Goal: Transaction & Acquisition: Book appointment/travel/reservation

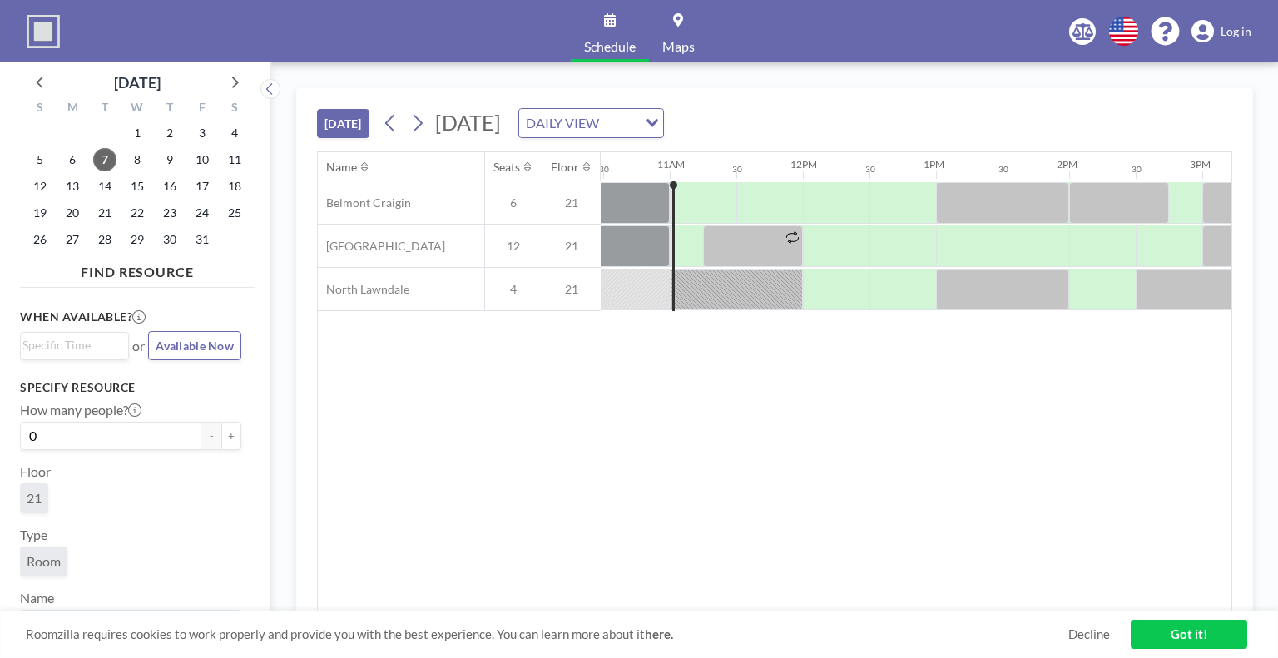
scroll to position [0, 1398]
click at [674, 201] on div at bounding box center [703, 203] width 62 height 42
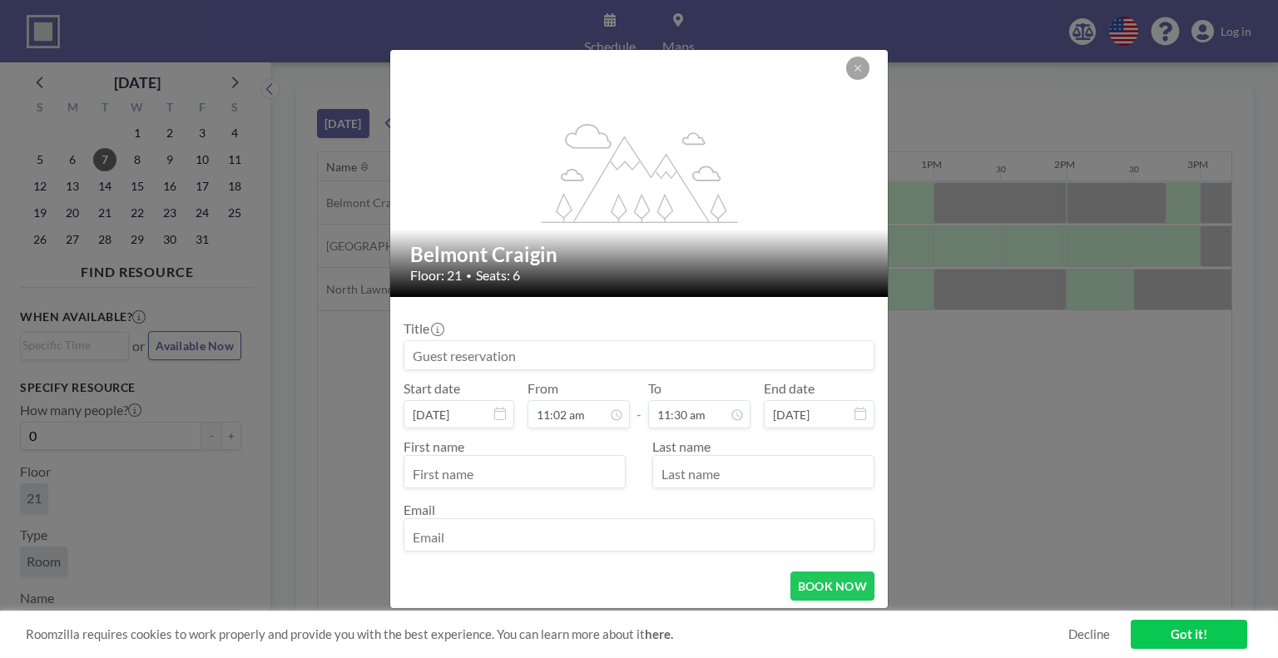
click at [513, 355] on input at bounding box center [638, 355] width 469 height 28
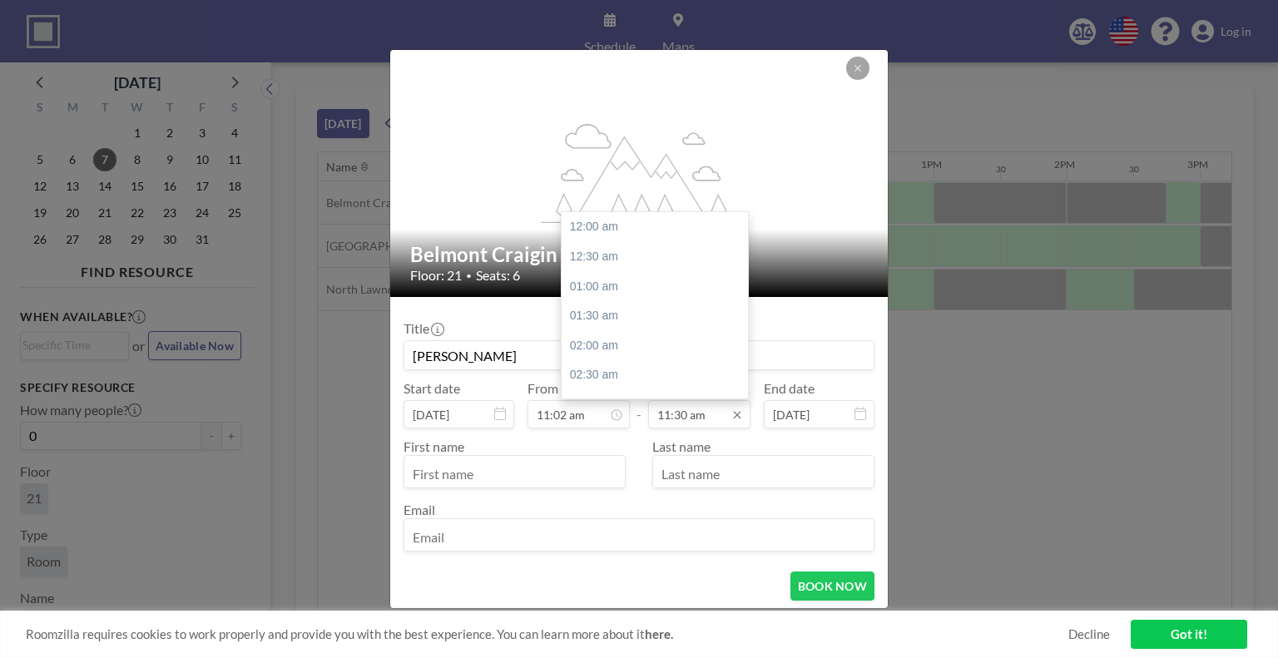
scroll to position [682, 0]
type input "[PERSON_NAME]"
click at [702, 416] on input "11:30 am" at bounding box center [699, 414] width 102 height 28
click at [614, 262] on div "12:00 pm" at bounding box center [659, 257] width 195 height 30
type input "12:00 pm"
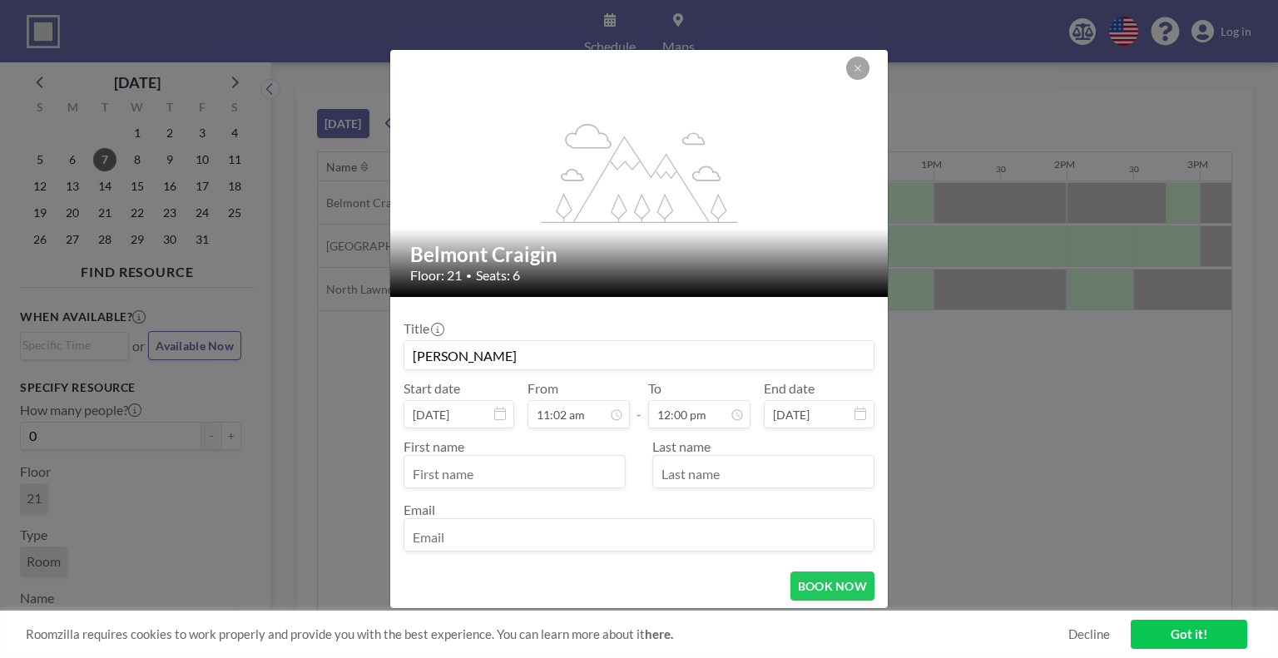
scroll to position [0, 0]
click at [532, 464] on input "text" at bounding box center [514, 473] width 221 height 28
type input "aubrey"
type input "richards"
type input "arichards@bottomline.org"
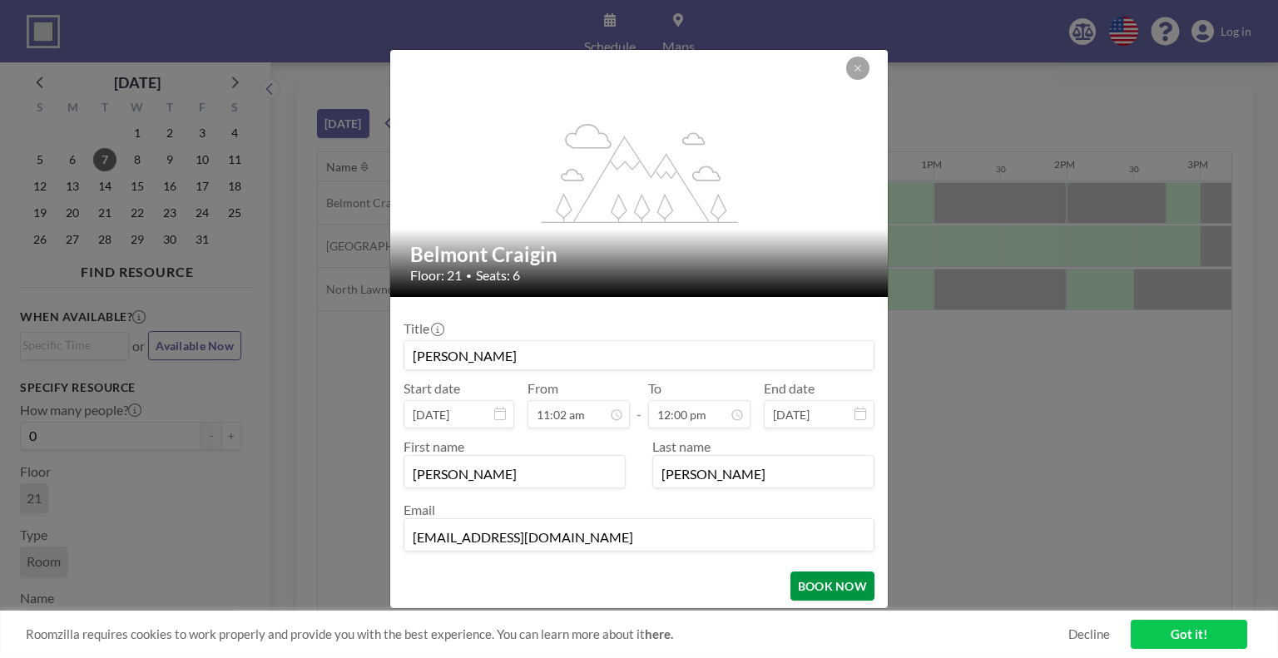
click at [821, 579] on button "BOOK NOW" at bounding box center [833, 586] width 84 height 29
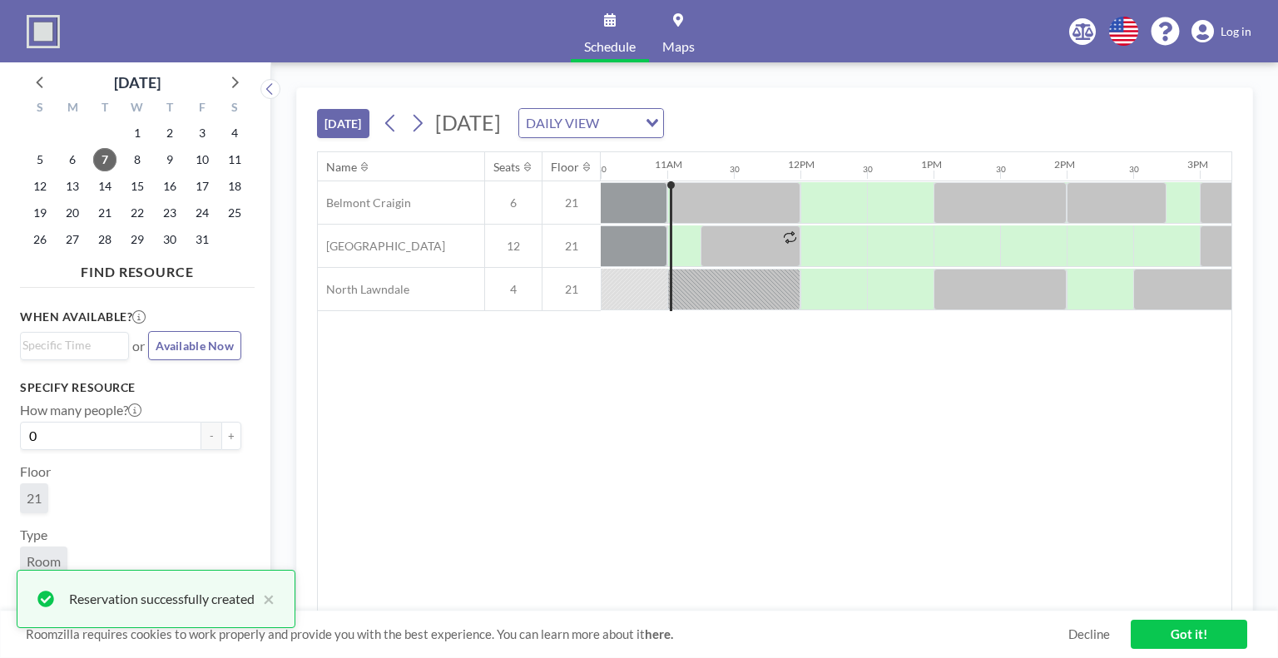
click at [714, 440] on div "Name Seats Floor 12AM 30 1AM 30 2AM 30 3AM 30 4AM 30 5AM 30 6AM 30 7AM 30 8AM 3…" at bounding box center [775, 381] width 914 height 459
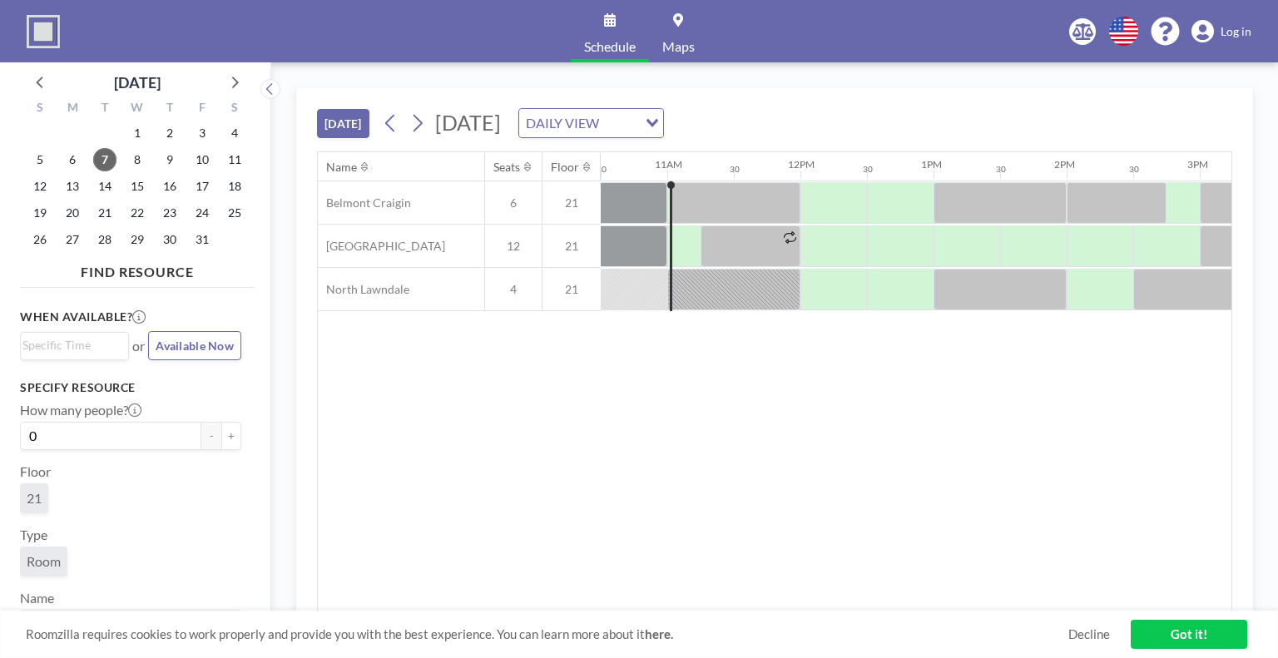
click at [726, 419] on div "Name Seats Floor 12AM 30 1AM 30 2AM 30 3AM 30 4AM 30 5AM 30 6AM 30 7AM 30 8AM 3…" at bounding box center [775, 381] width 914 height 459
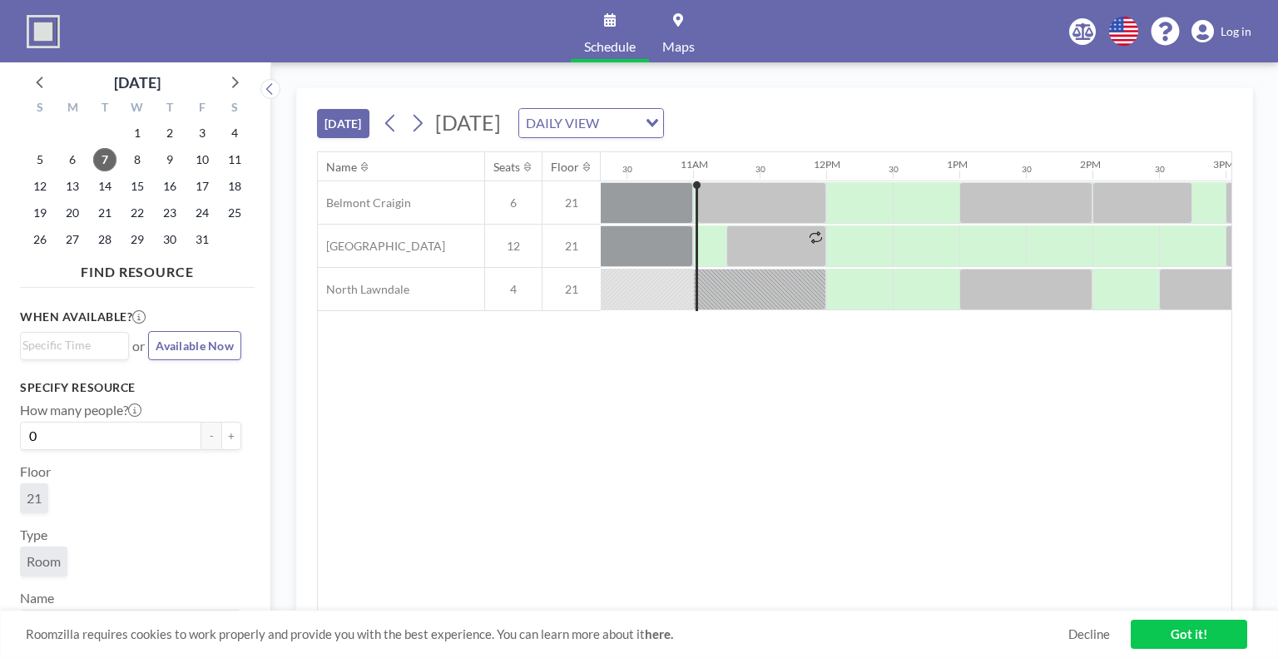
scroll to position [0, 1398]
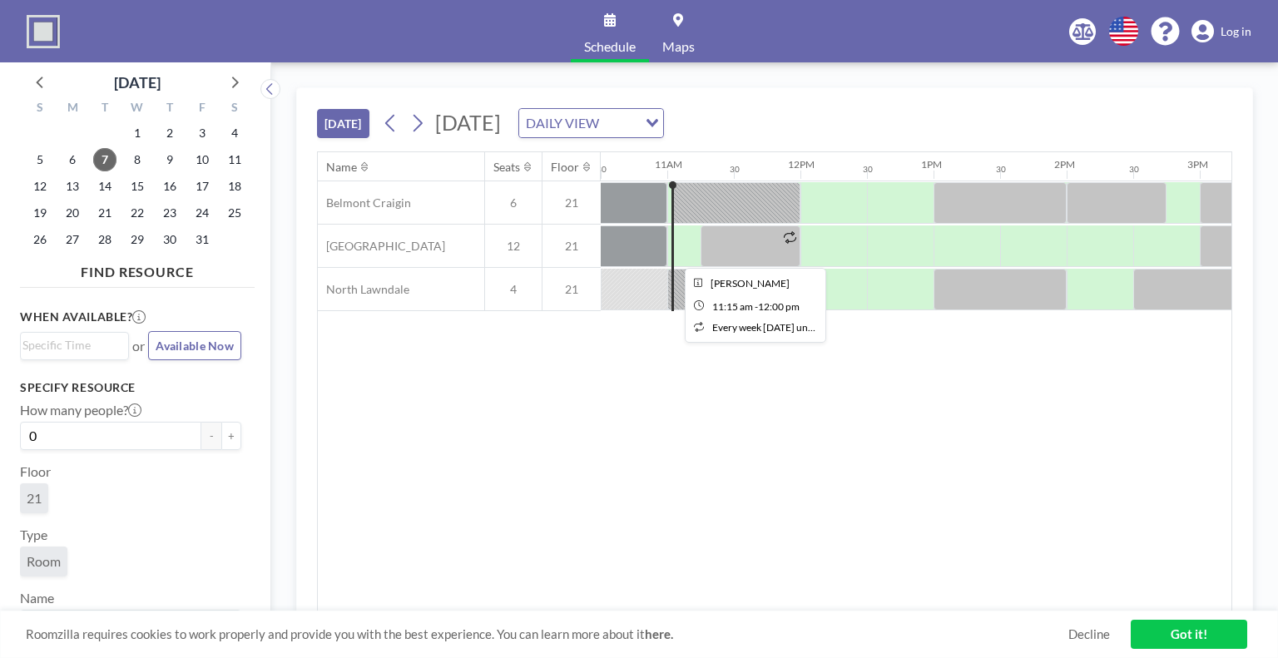
click at [745, 249] on div at bounding box center [751, 247] width 100 height 42
click at [738, 469] on div "Name Seats Floor 12AM 30 1AM 30 2AM 30 3AM 30 4AM 30 5AM 30 6AM 30 7AM 30 8AM 3…" at bounding box center [775, 381] width 914 height 459
